Goal: Obtain resource: Obtain resource

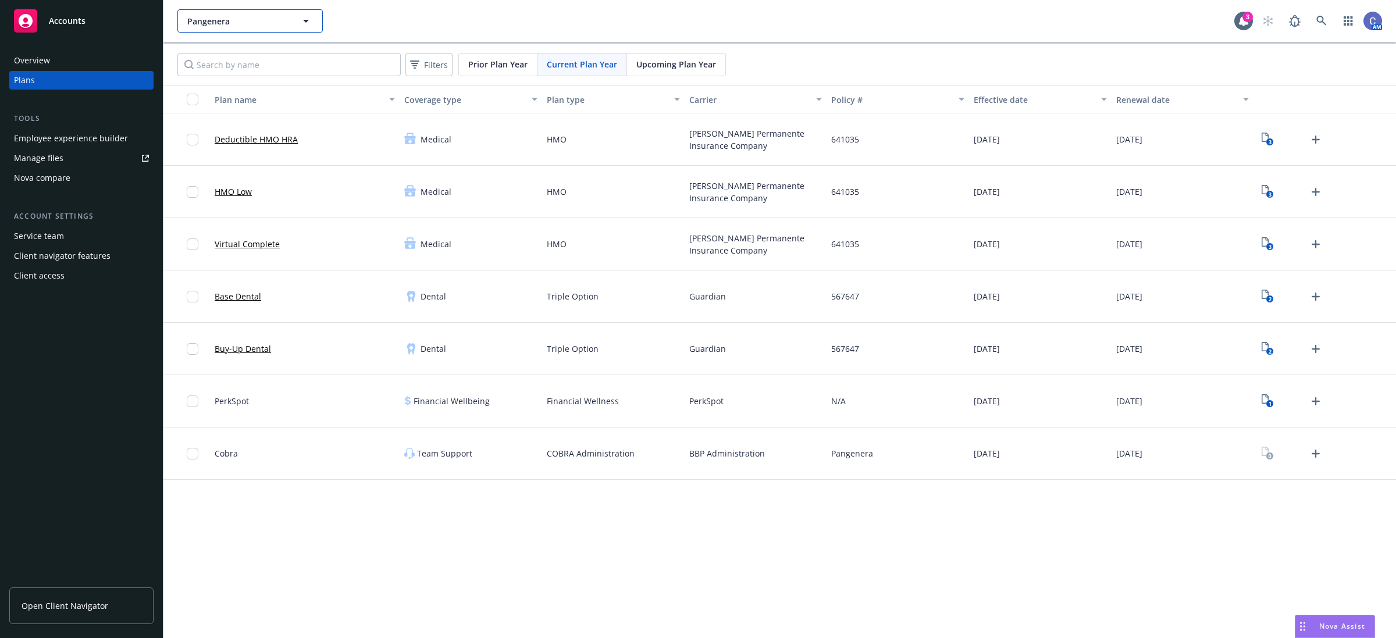
click at [298, 24] on button "Pangenera" at bounding box center [249, 20] width 145 height 23
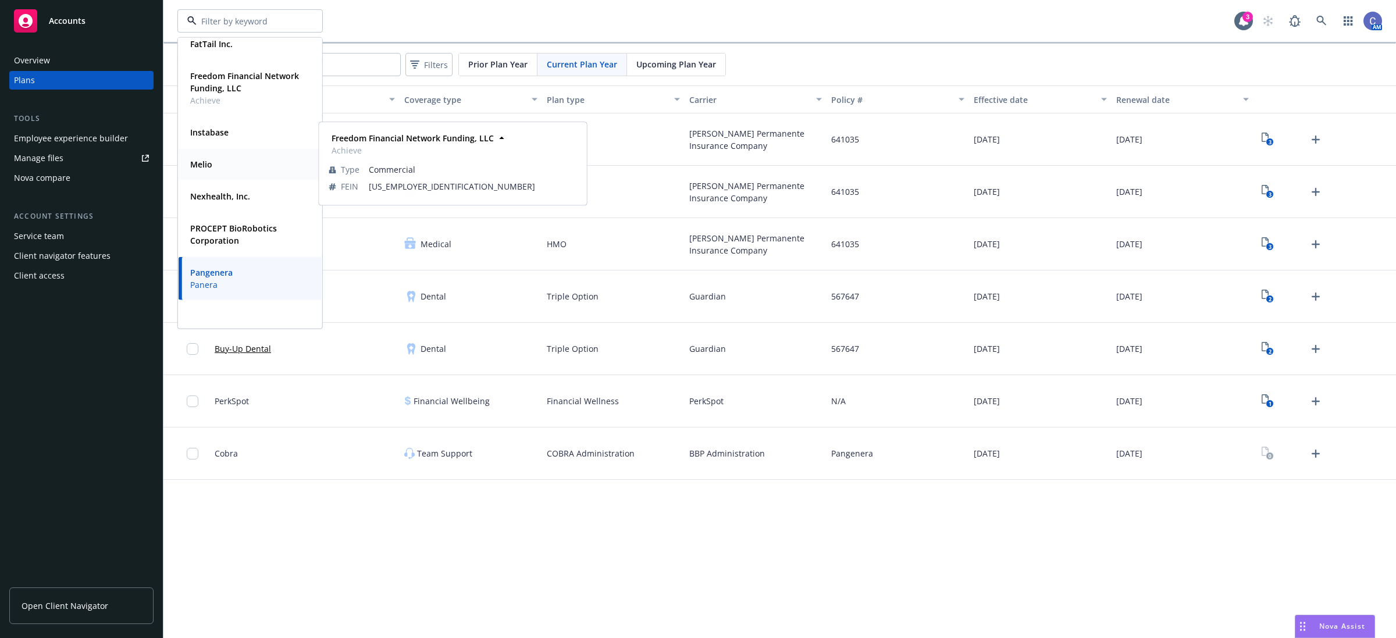
scroll to position [145, 0]
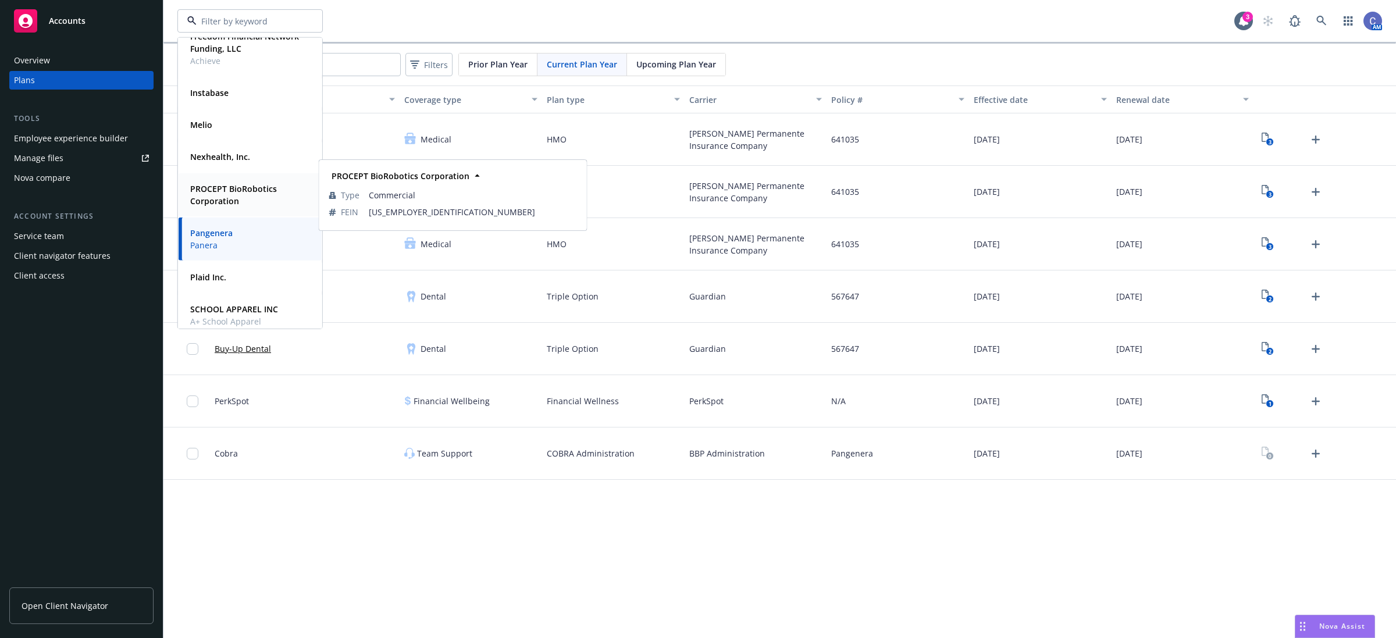
click at [237, 209] on div "PROCEPT BioRobotics Corporation" at bounding box center [248, 194] width 124 height 29
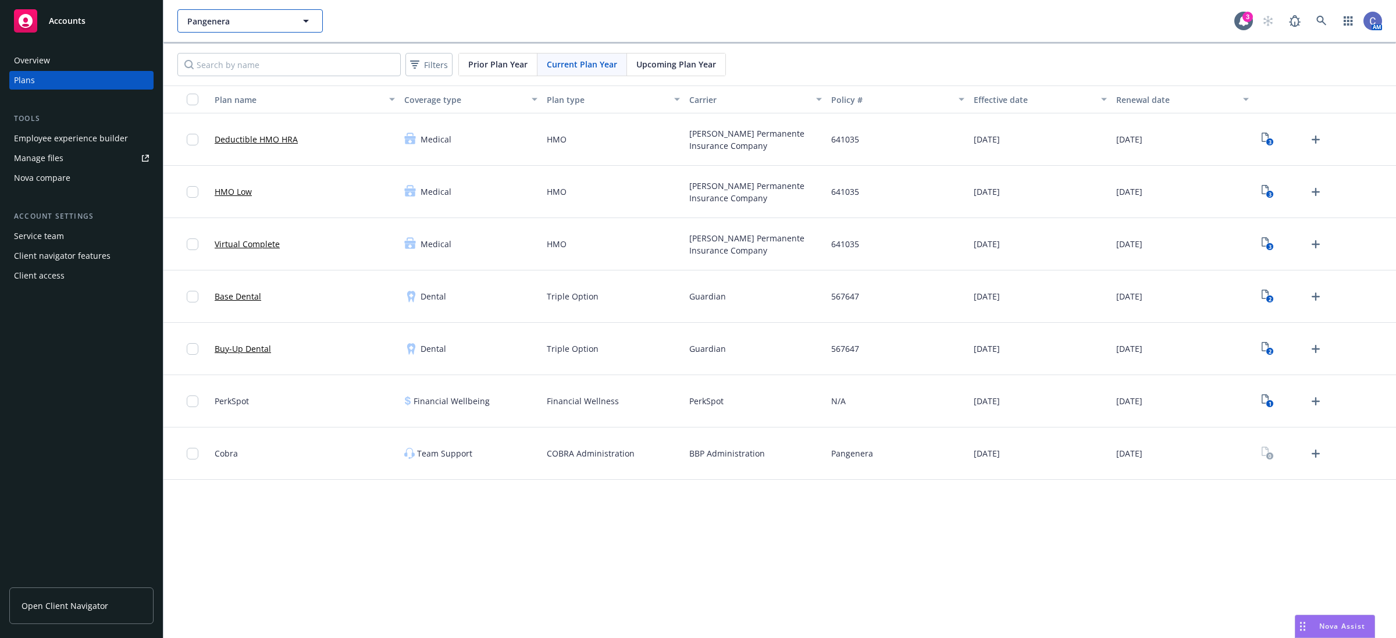
click at [288, 24] on button "Pangenera" at bounding box center [249, 20] width 145 height 23
type input "PROCEPT BioRobotics Corporation"
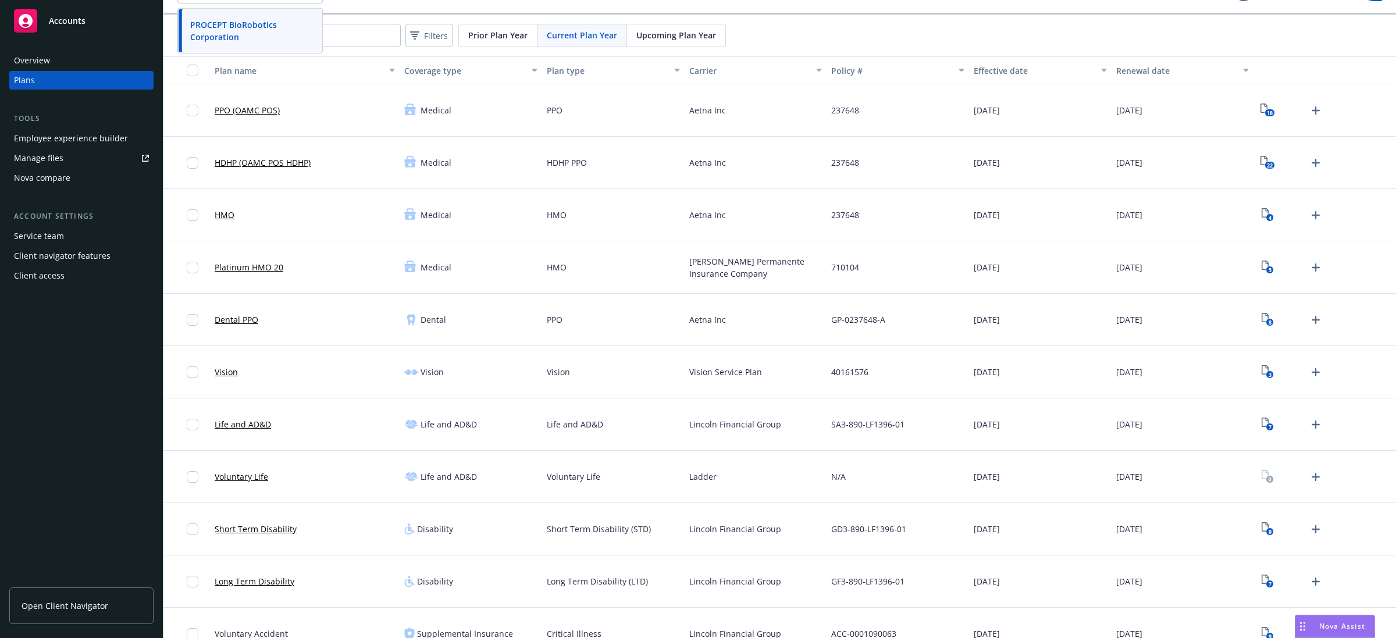
scroll to position [73, 0]
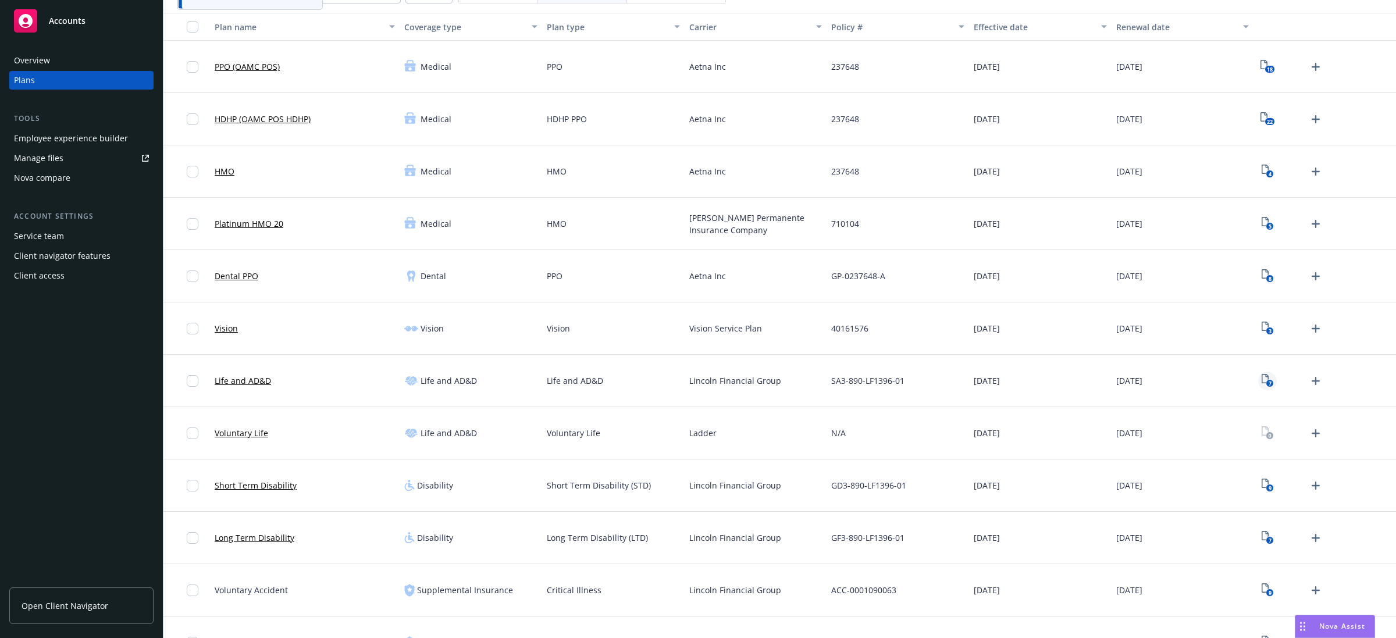
click at [1261, 382] on icon "7" at bounding box center [1267, 380] width 12 height 13
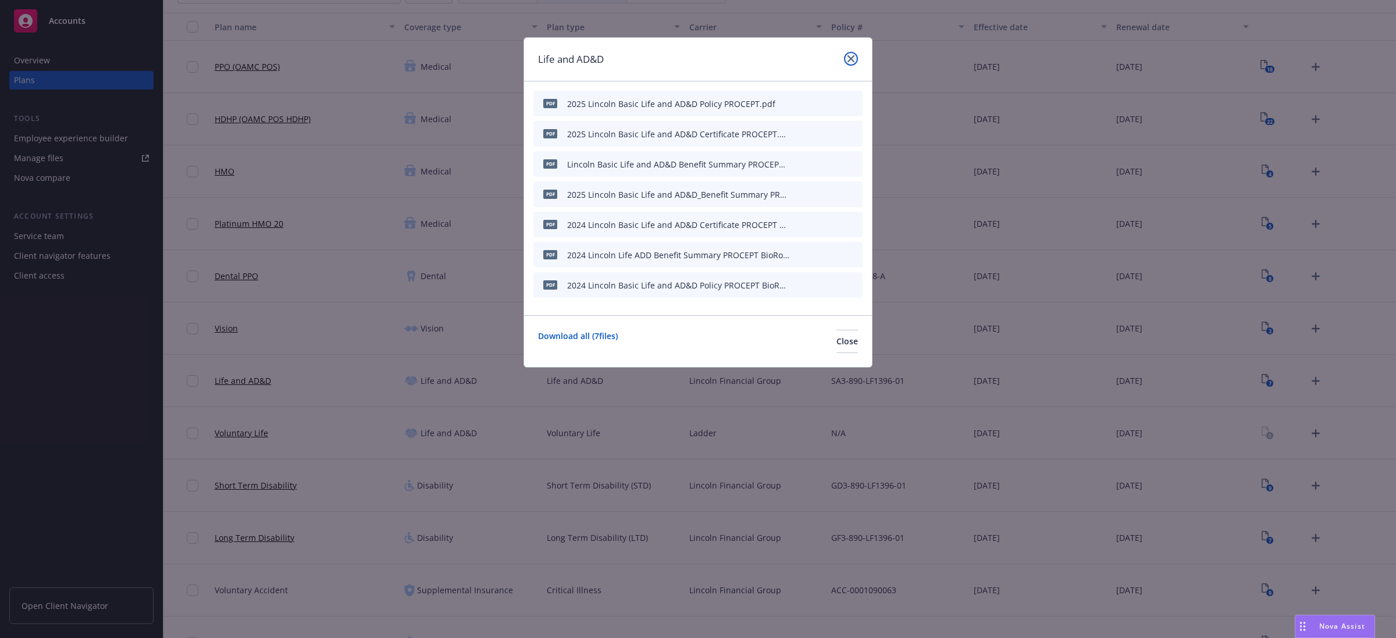
click at [849, 56] on icon "close" at bounding box center [850, 58] width 7 height 7
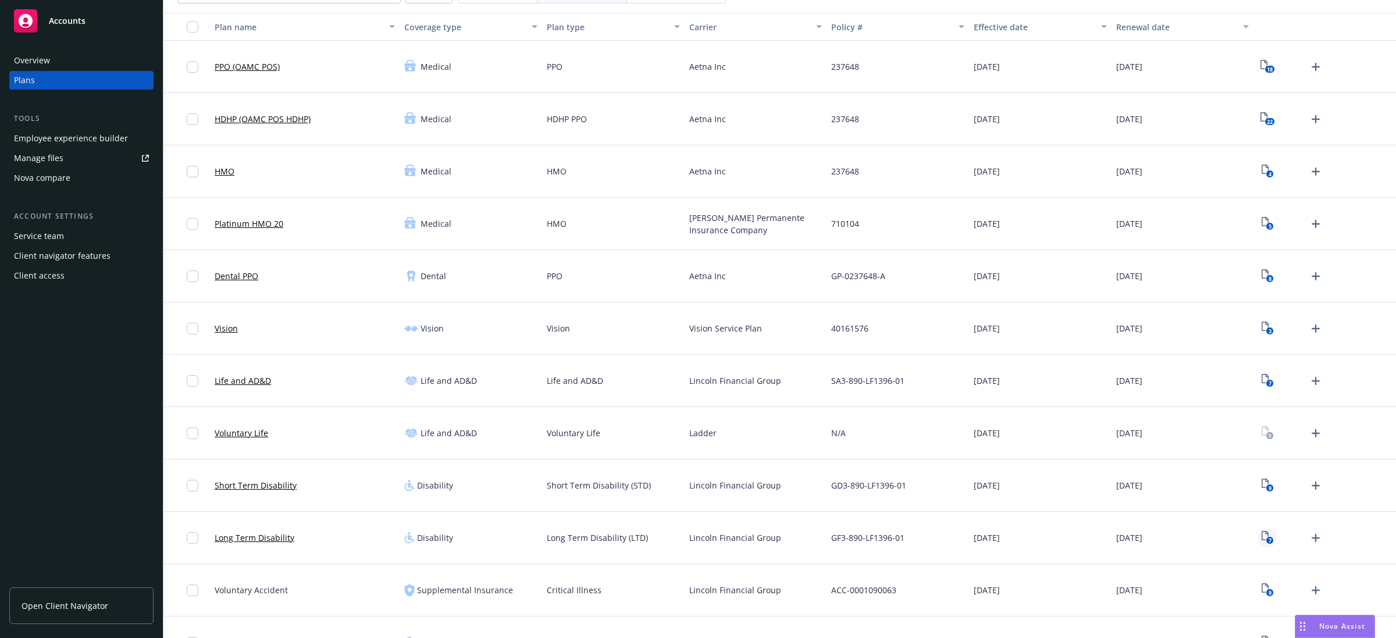
click at [1266, 539] on rect "View Plan Documents" at bounding box center [1270, 541] width 8 height 8
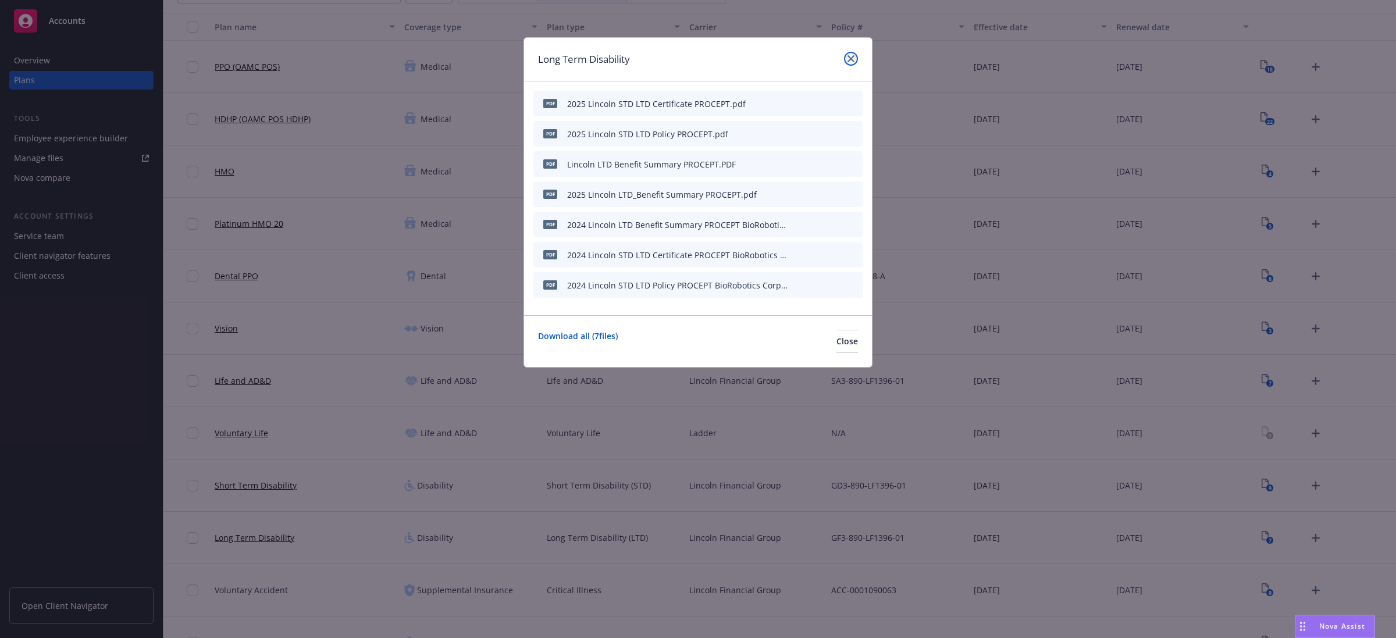
click at [849, 55] on icon "close" at bounding box center [850, 58] width 7 height 7
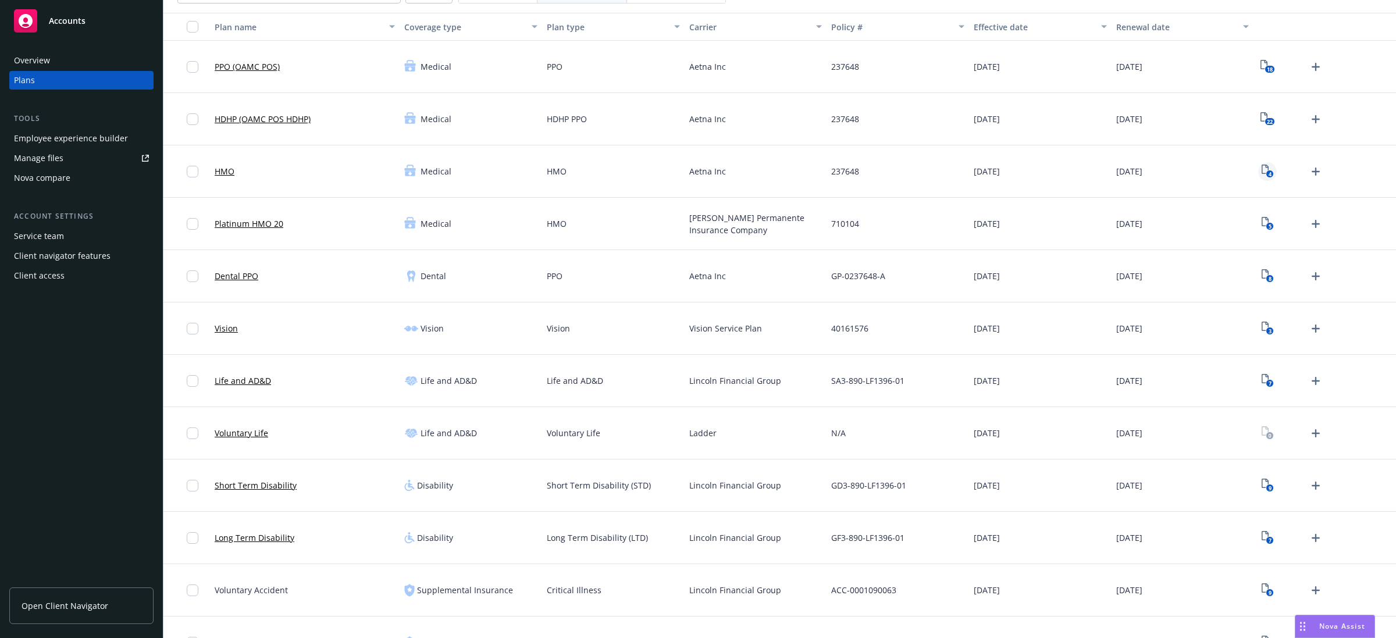
click at [1261, 172] on icon "4" at bounding box center [1267, 171] width 12 height 13
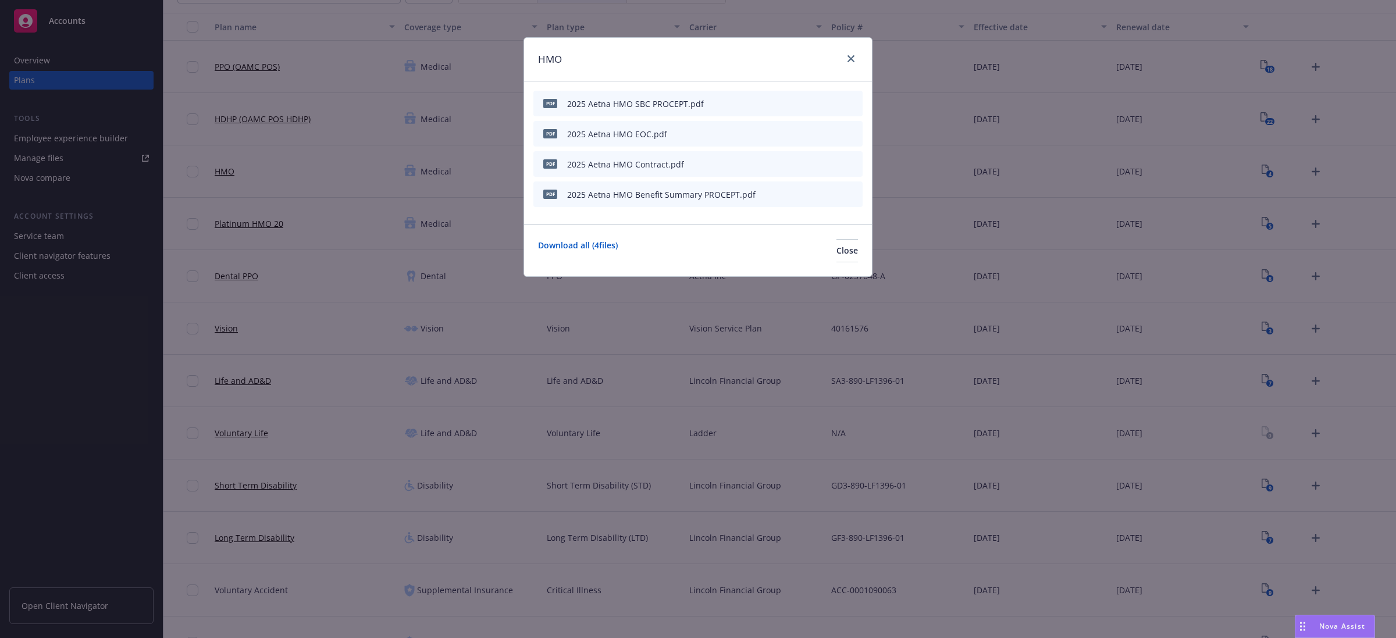
click at [859, 62] on div "HMO" at bounding box center [698, 60] width 348 height 44
click at [858, 57] on div "HMO" at bounding box center [698, 60] width 348 height 44
click at [847, 56] on icon "close" at bounding box center [850, 58] width 7 height 7
